Goal: Information Seeking & Learning: Learn about a topic

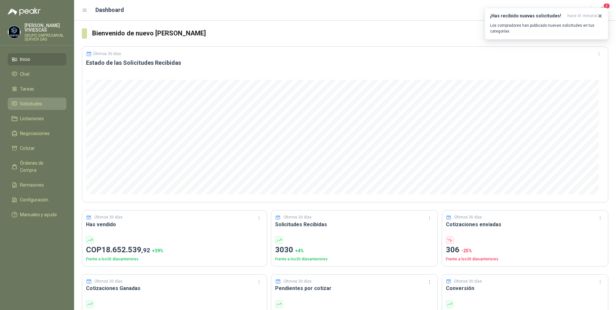
click at [23, 102] on span "Solicitudes" at bounding box center [31, 103] width 22 height 7
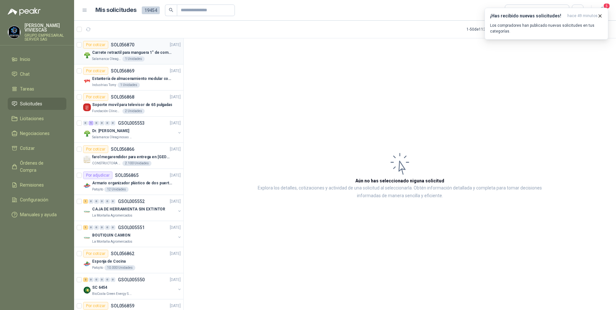
click at [108, 53] on p "Carrete retractil para manguera 1" de combustible" at bounding box center [132, 53] width 80 height 6
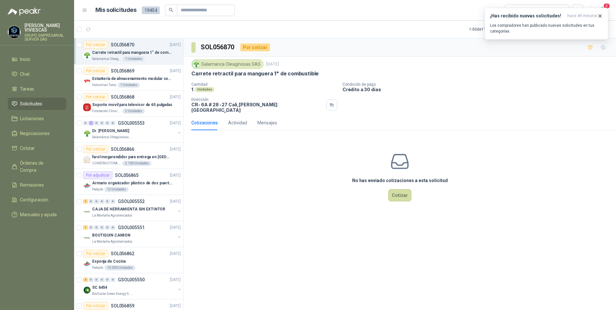
click at [233, 73] on p "Carrete retractil para manguera 1" de combustible" at bounding box center [254, 73] width 127 height 7
drag, startPoint x: 190, startPoint y: 74, endPoint x: 340, endPoint y: 74, distance: 150.7
click at [340, 74] on div "Salamanca Oleaginosas SAS [DATE] Carrete retractil para manguera 1" de combusti…" at bounding box center [400, 86] width 432 height 59
copy p "Carrete retractil para manguera 1" de combustible"
